Goal: Task Accomplishment & Management: Manage account settings

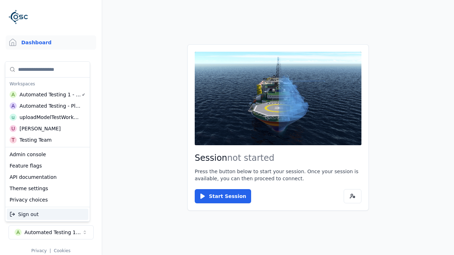
click at [48, 106] on div "Automated Testing - Playwright" at bounding box center [50, 105] width 61 height 7
click at [227, 128] on html "Support Dashboard Assets 3D Models Scenes Datasets Recordings Support Documenta…" at bounding box center [227, 127] width 454 height 255
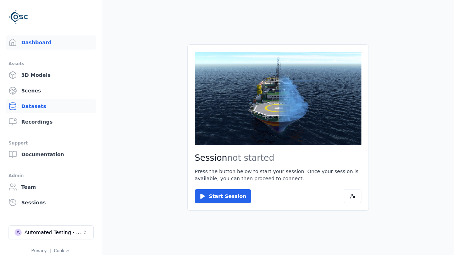
click at [51, 106] on link "Datasets" at bounding box center [51, 106] width 90 height 14
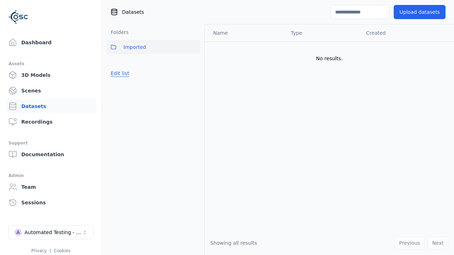
click at [118, 73] on button "Edit list" at bounding box center [119, 73] width 27 height 13
click at [125, 73] on link "Create folder" at bounding box center [127, 73] width 33 height 7
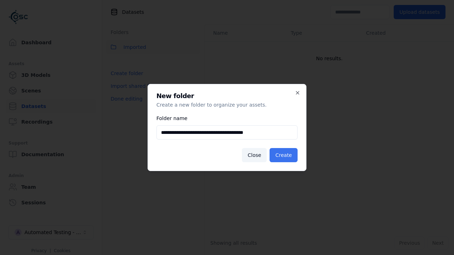
type input "**********"
click at [284, 155] on button "Create" at bounding box center [283, 155] width 28 height 14
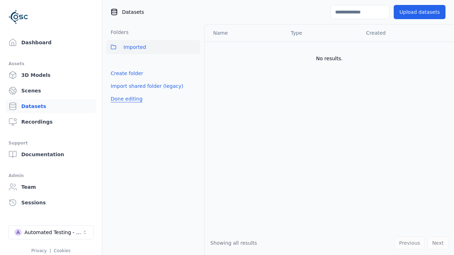
click at [124, 105] on button "Done editing" at bounding box center [126, 99] width 40 height 13
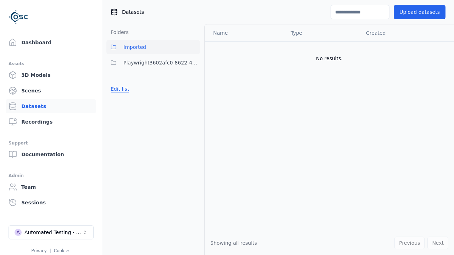
click at [118, 89] on button "Edit list" at bounding box center [119, 89] width 27 height 13
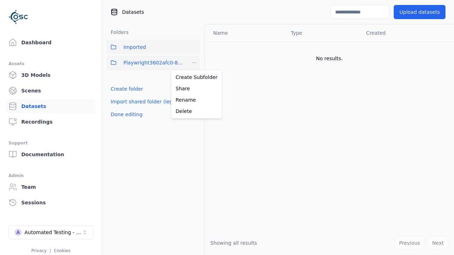
click at [194, 63] on html "Support Dashboard Assets 3D Models Scenes Datasets Recordings Support Documenta…" at bounding box center [227, 127] width 454 height 255
click at [194, 89] on div "Share" at bounding box center [197, 88] width 48 height 11
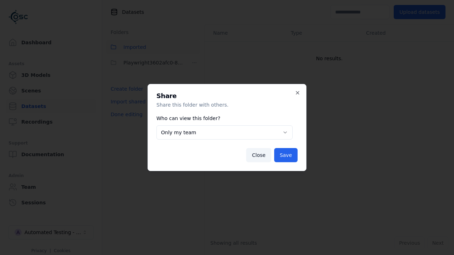
click at [224, 133] on button "Only my team" at bounding box center [224, 133] width 136 height 14
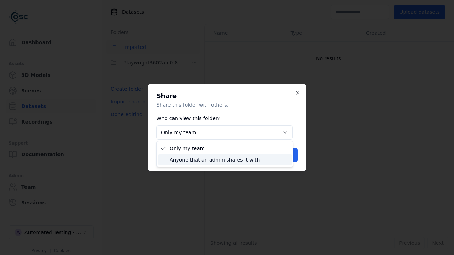
select select "****"
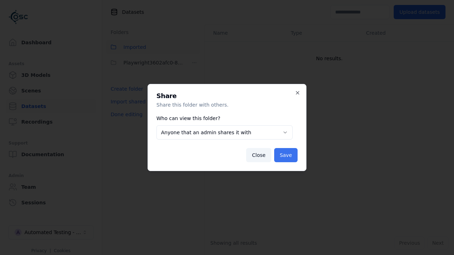
click at [286, 155] on button "Save" at bounding box center [285, 155] width 23 height 14
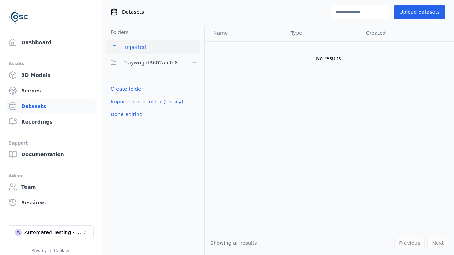
click at [124, 115] on button "Done editing" at bounding box center [126, 114] width 40 height 13
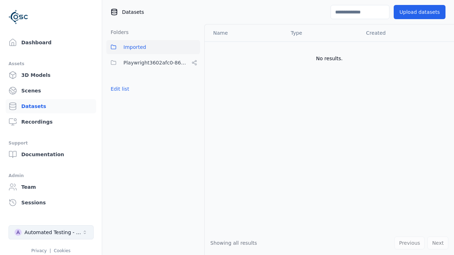
click at [51, 233] on div "Automated Testing - Playwright" at bounding box center [52, 232] width 57 height 7
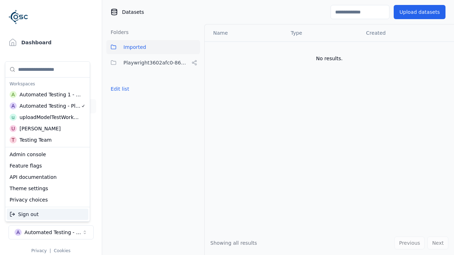
click at [48, 95] on div "Automated Testing 1 - Playwright" at bounding box center [51, 94] width 62 height 7
click at [227, 128] on html "Support Dashboard Assets 3D Models Scenes Datasets Recordings Support Documenta…" at bounding box center [227, 127] width 454 height 255
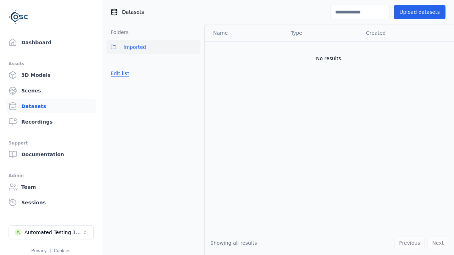
click at [118, 73] on button "Edit list" at bounding box center [119, 73] width 27 height 13
click at [142, 86] on link "Import shared folder (legacy)" at bounding box center [147, 86] width 73 height 7
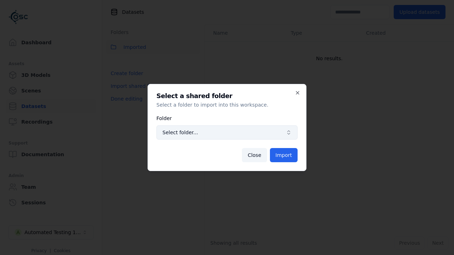
click at [227, 133] on span "Select folder..." at bounding box center [222, 132] width 121 height 7
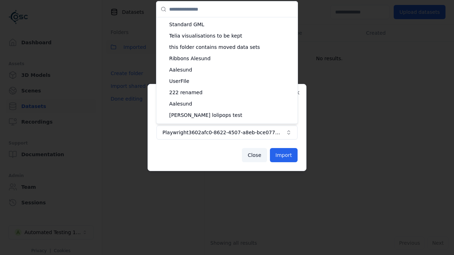
scroll to position [494, 0]
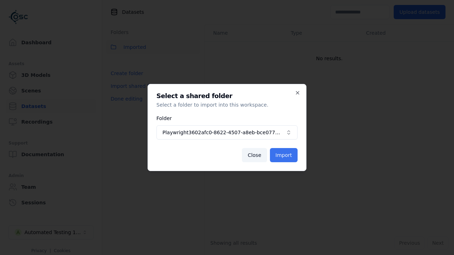
click at [285, 155] on button "Import" at bounding box center [284, 155] width 28 height 14
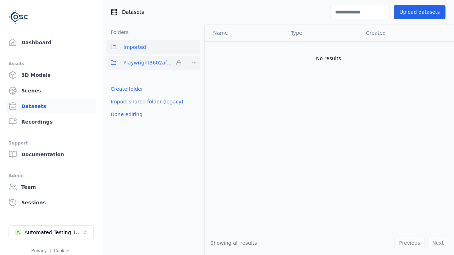
click at [145, 63] on span "Playwright3602afc0-8622-4507-a8eb-bce077b12818" at bounding box center [148, 63] width 50 height 9
click at [124, 115] on button "Done editing" at bounding box center [126, 114] width 40 height 13
click at [118, 89] on button "Edit list" at bounding box center [119, 89] width 27 height 13
click at [194, 63] on html "Support Dashboard Assets 3D Models Scenes Datasets Recordings Support Documenta…" at bounding box center [227, 127] width 454 height 255
click at [227, 128] on html "Support Dashboard Assets 3D Models Scenes Datasets Recordings Support Documenta…" at bounding box center [227, 127] width 454 height 255
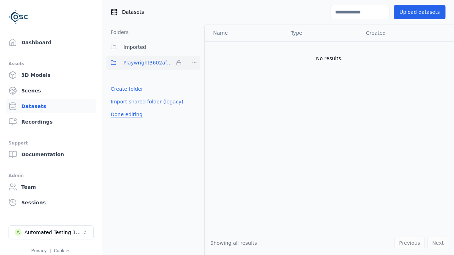
click at [124, 115] on button "Done editing" at bounding box center [126, 114] width 40 height 13
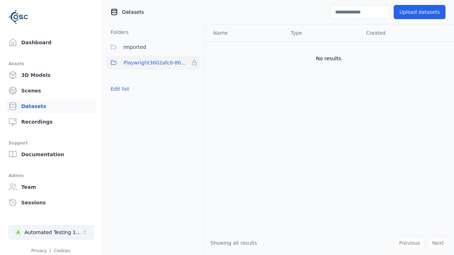
click at [51, 233] on div "Automated Testing 1 - Playwright" at bounding box center [52, 232] width 57 height 7
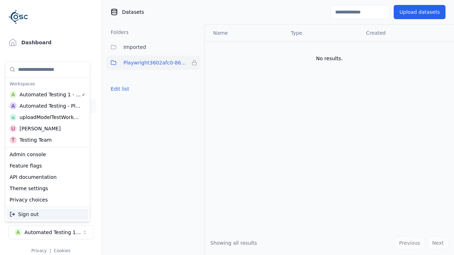
click at [48, 106] on div "Automated Testing - Playwright" at bounding box center [50, 105] width 61 height 7
click at [227, 128] on html "Support Dashboard Assets 3D Models Scenes Datasets Recordings Support Documenta…" at bounding box center [227, 127] width 454 height 255
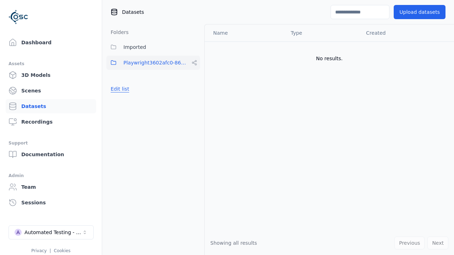
click at [118, 89] on button "Edit list" at bounding box center [119, 89] width 27 height 13
click at [194, 63] on html "Support Dashboard Assets 3D Models Scenes Datasets Recordings Support Documenta…" at bounding box center [227, 127] width 454 height 255
click at [194, 100] on div "Rename" at bounding box center [197, 99] width 48 height 11
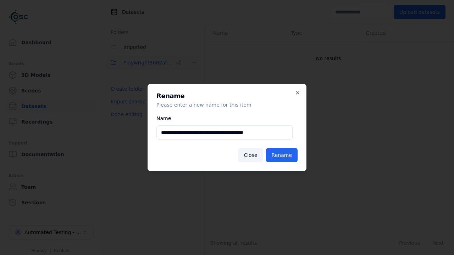
click at [224, 133] on input "**********" at bounding box center [224, 133] width 136 height 14
type input "**********"
click at [282, 155] on button "Rename" at bounding box center [282, 155] width 32 height 14
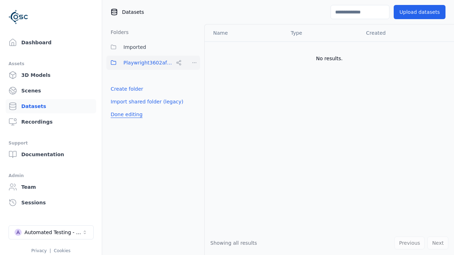
click at [124, 115] on button "Done editing" at bounding box center [126, 114] width 40 height 13
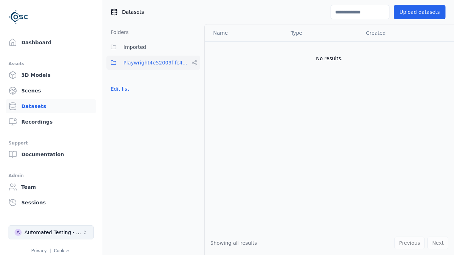
click at [51, 233] on div "Automated Testing - Playwright" at bounding box center [52, 232] width 57 height 7
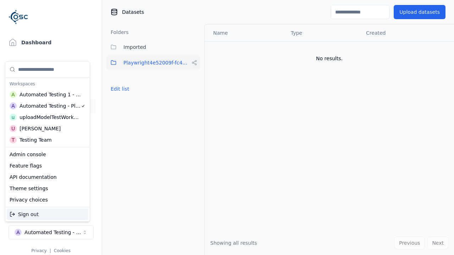
click at [48, 95] on div "Automated Testing 1 - Playwright" at bounding box center [51, 94] width 62 height 7
click at [227, 128] on html "Support Dashboard Assets 3D Models Scenes Datasets Recordings Support Documenta…" at bounding box center [227, 127] width 454 height 255
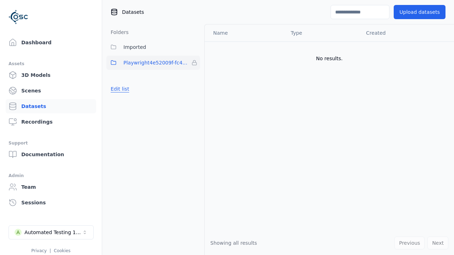
click at [118, 89] on button "Edit list" at bounding box center [119, 89] width 27 height 13
click at [194, 63] on html "Support Dashboard Assets 3D Models Scenes Datasets Recordings Support Documenta…" at bounding box center [227, 127] width 454 height 255
click at [194, 77] on div "Remove" at bounding box center [194, 77] width 42 height 11
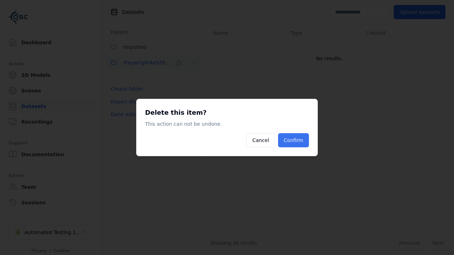
click at [294, 140] on button "Confirm" at bounding box center [293, 140] width 31 height 14
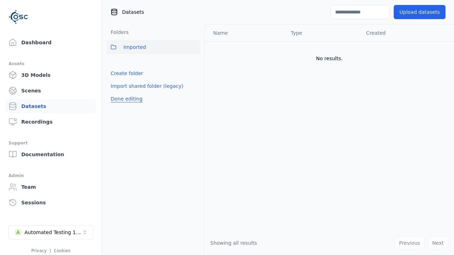
click at [124, 99] on button "Done editing" at bounding box center [126, 99] width 40 height 13
click at [51, 233] on div "Automated Testing 1 - Playwright" at bounding box center [52, 232] width 57 height 7
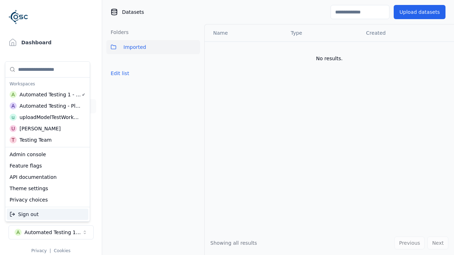
click at [48, 106] on div "Automated Testing - Playwright" at bounding box center [50, 105] width 61 height 7
click at [227, 128] on html "Support Dashboard Assets 3D Models Scenes Datasets Recordings Support Documenta…" at bounding box center [227, 127] width 454 height 255
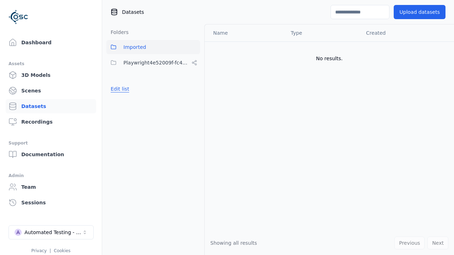
click at [118, 89] on button "Edit list" at bounding box center [119, 89] width 27 height 13
click at [194, 63] on html "Support Dashboard Assets 3D Models Scenes Datasets Recordings Support Documenta…" at bounding box center [227, 127] width 454 height 255
click at [194, 89] on div "Share" at bounding box center [197, 88] width 48 height 11
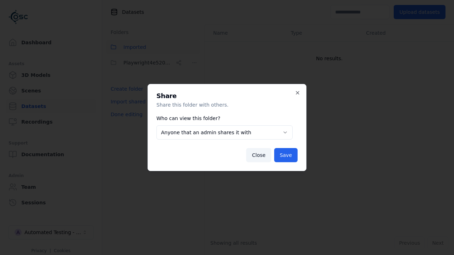
click at [224, 133] on button "Anyone that an admin shares it with" at bounding box center [224, 133] width 136 height 14
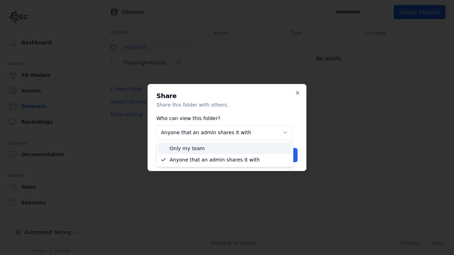
select select "*****"
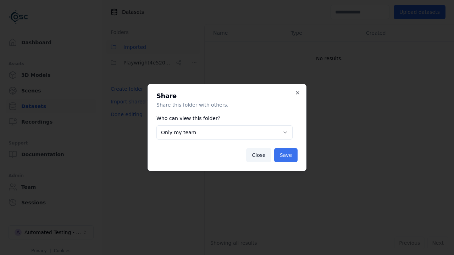
click at [286, 155] on button "Save" at bounding box center [285, 155] width 23 height 14
